Goal: Task Accomplishment & Management: Complete application form

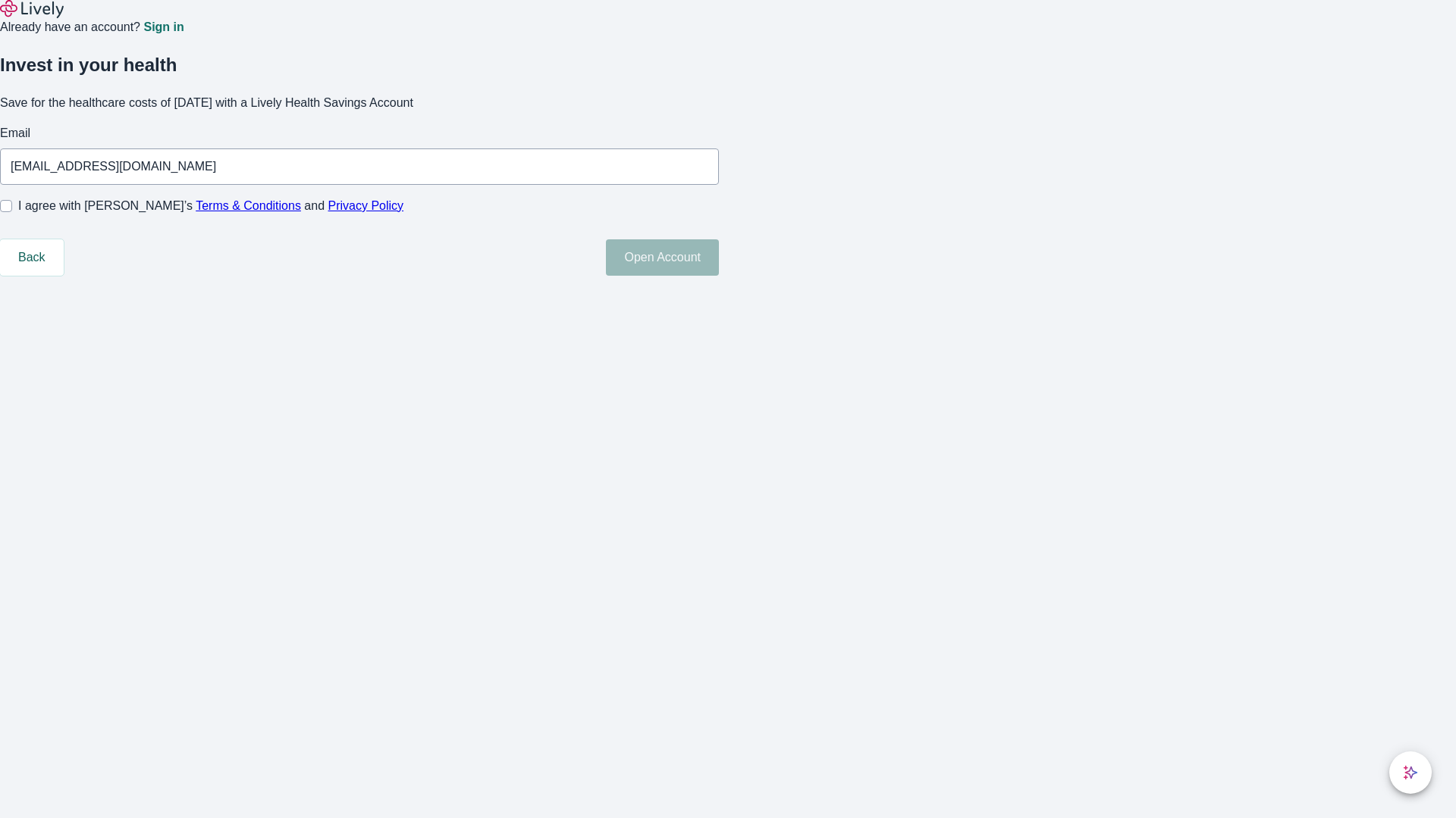
click at [12, 212] on input "I agree with Lively’s Terms & Conditions and Privacy Policy" at bounding box center [5, 205] width 12 height 12
checkbox input "true"
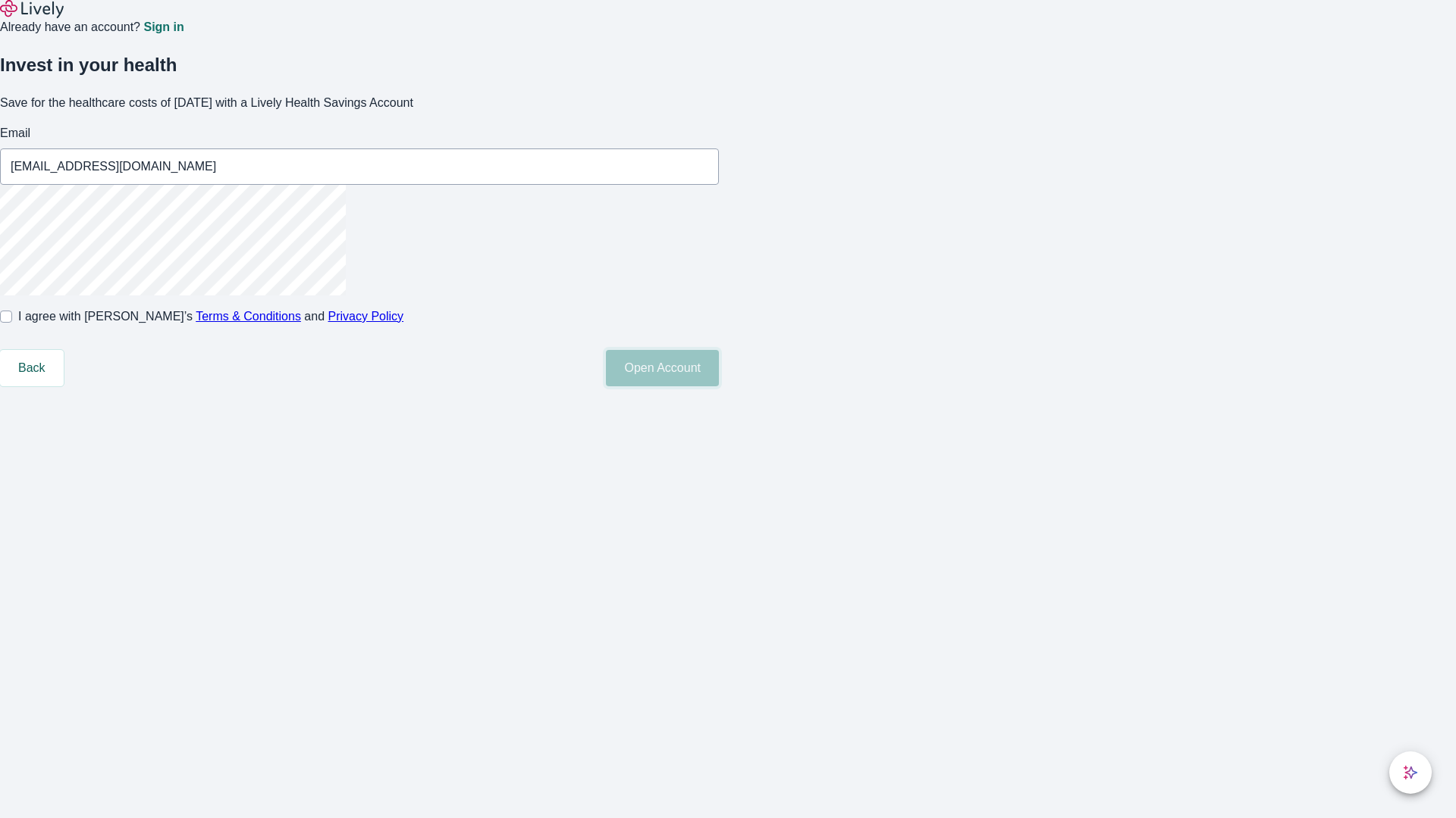
click at [719, 386] on button "Open Account" at bounding box center [662, 368] width 113 height 37
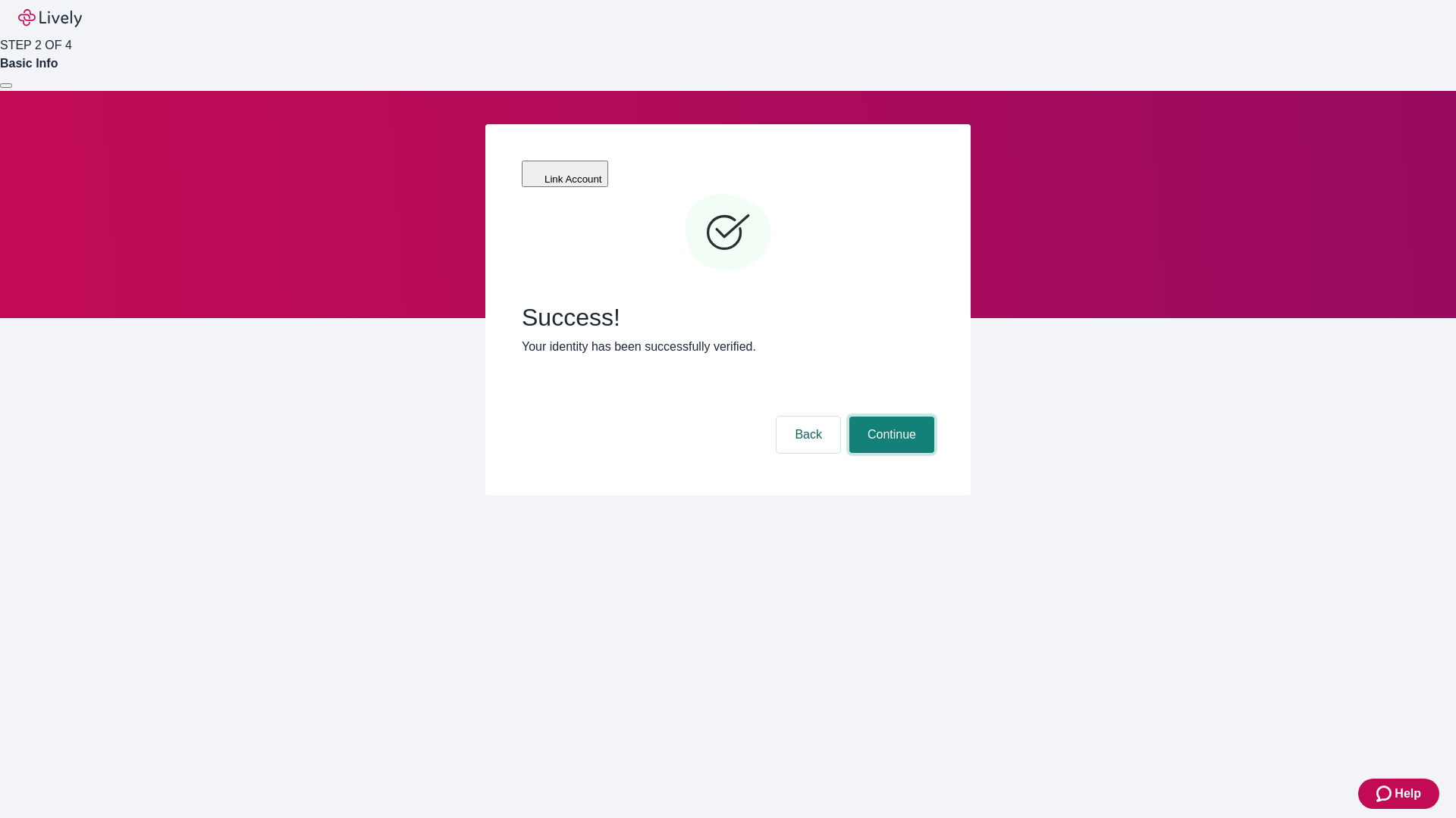
click at [890, 417] on button "Continue" at bounding box center [892, 435] width 85 height 37
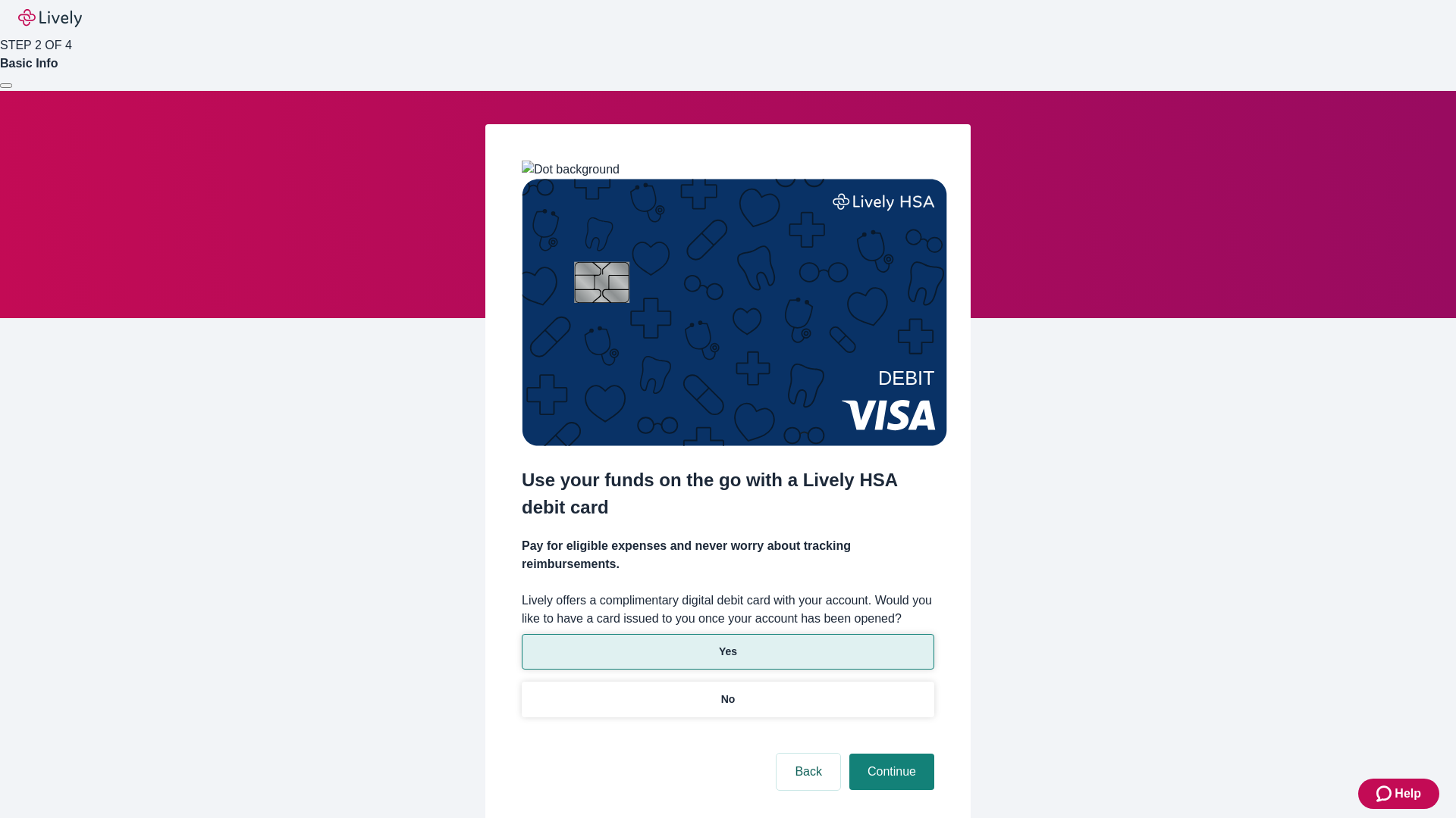
click at [727, 645] on p "Yes" at bounding box center [728, 652] width 18 height 16
click at [890, 754] on button "Continue" at bounding box center [892, 772] width 85 height 37
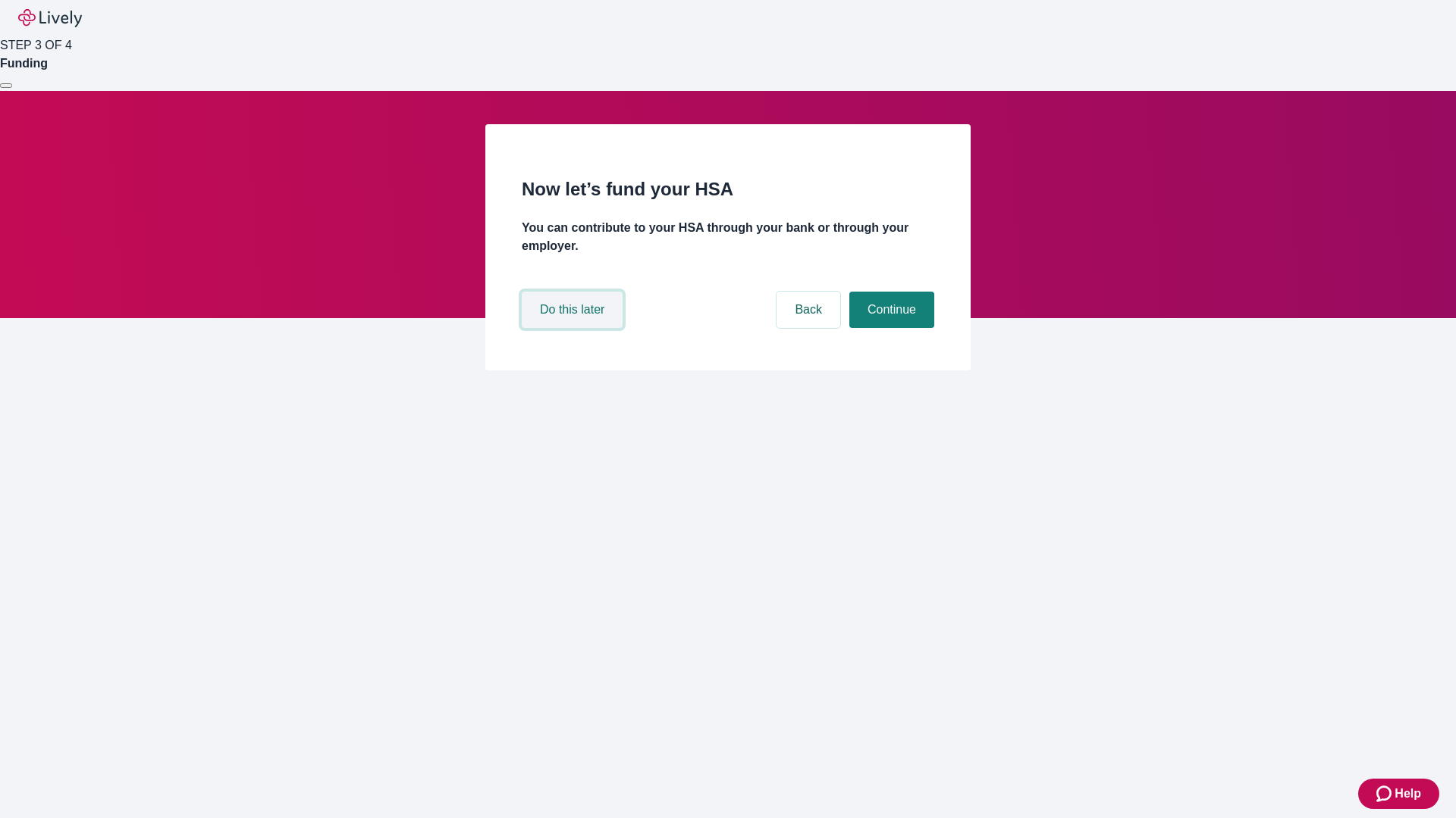
click at [574, 328] on button "Do this later" at bounding box center [572, 310] width 100 height 37
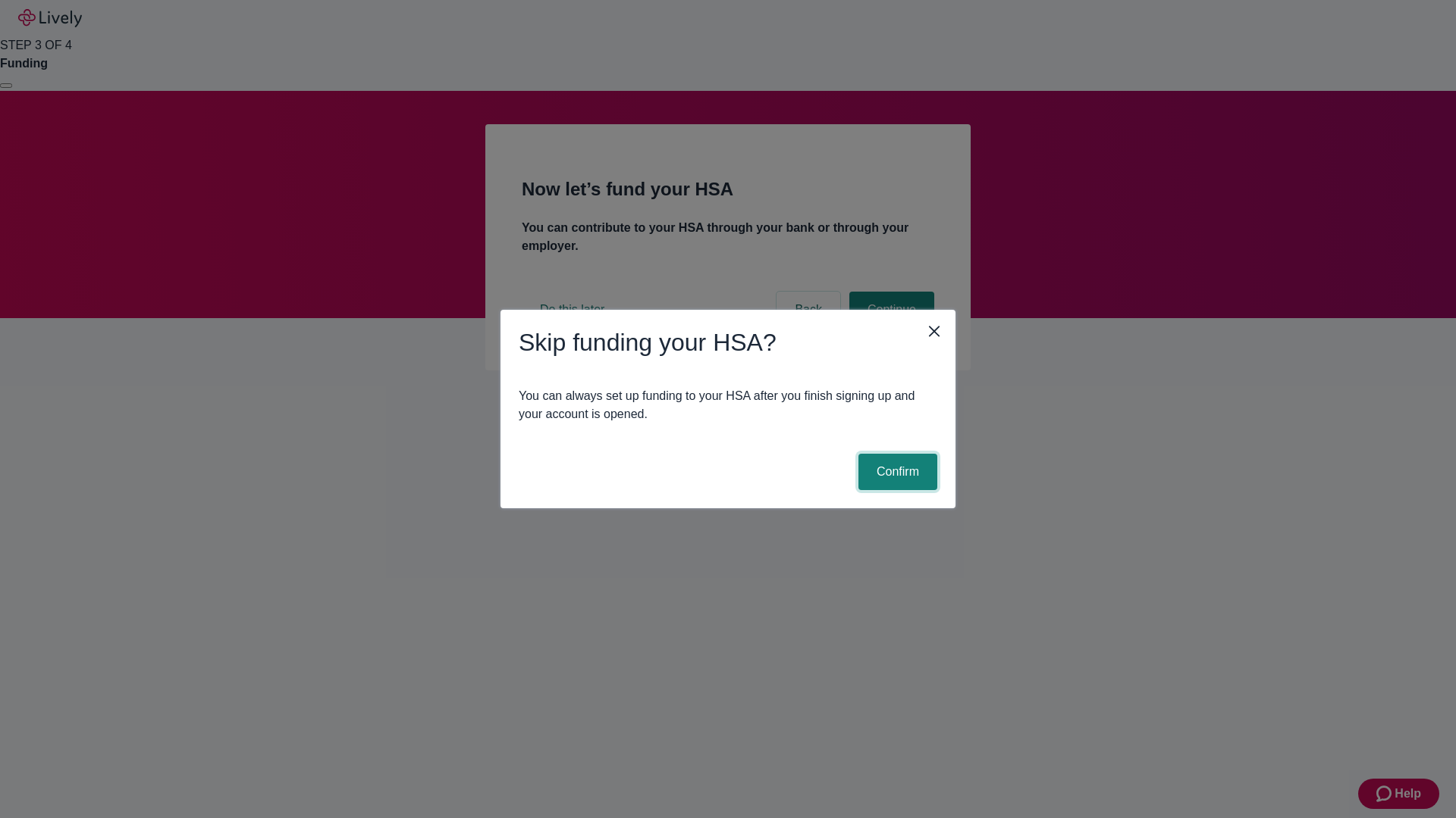
click at [895, 472] on button "Confirm" at bounding box center [898, 472] width 79 height 37
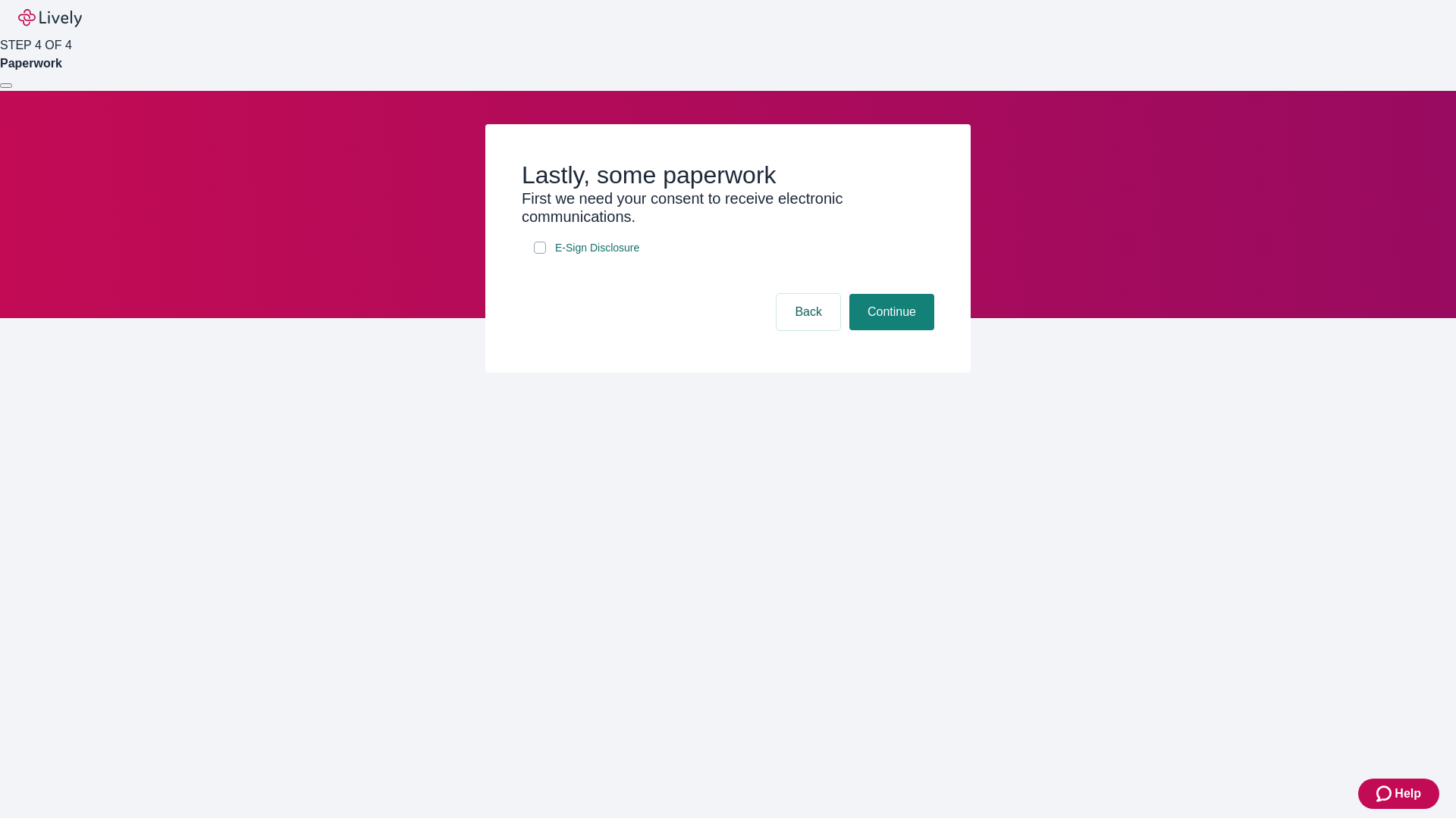
click at [540, 254] on input "E-Sign Disclosure" at bounding box center [539, 247] width 12 height 12
checkbox input "true"
click at [890, 330] on button "Continue" at bounding box center [892, 312] width 85 height 37
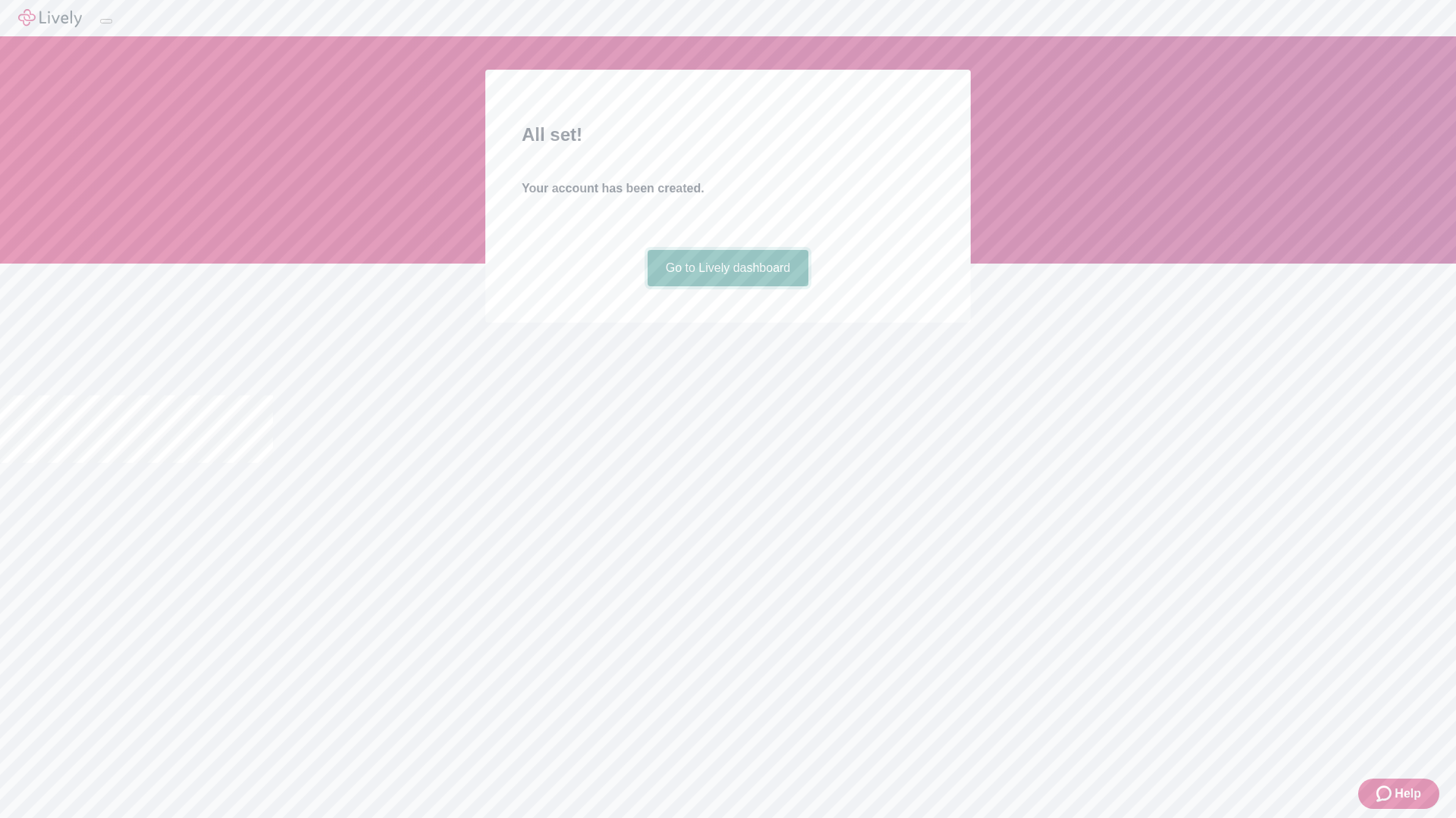
click at [727, 287] on link "Go to Lively dashboard" at bounding box center [728, 268] width 162 height 37
